Goal: Find specific page/section: Find specific page/section

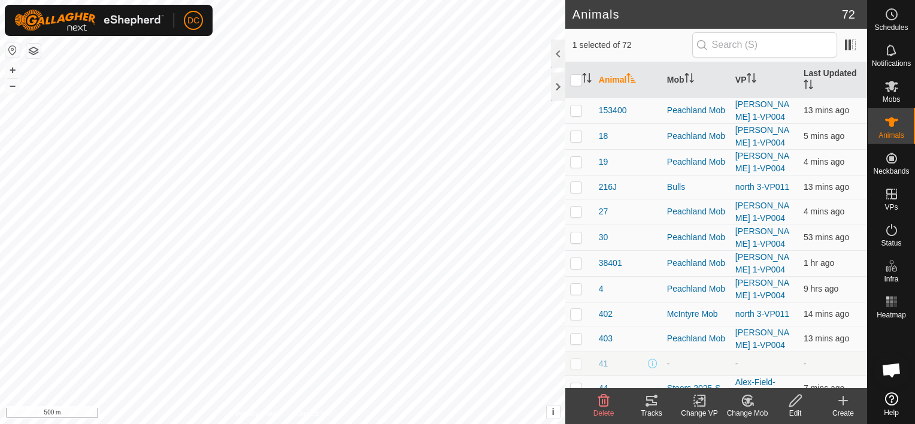
click at [647, 401] on icon at bounding box center [651, 400] width 14 height 14
